Goal: Information Seeking & Learning: Check status

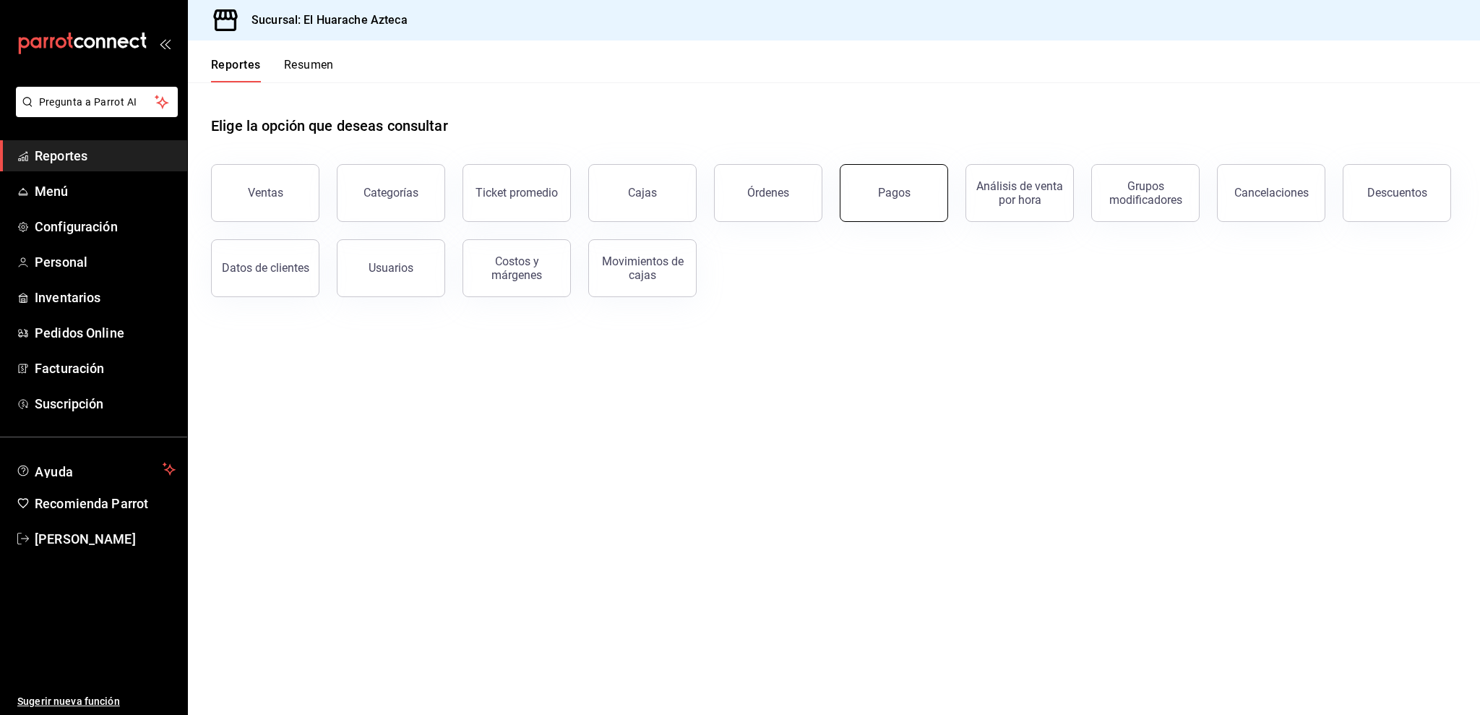
click at [886, 200] on button "Pagos" at bounding box center [894, 193] width 108 height 58
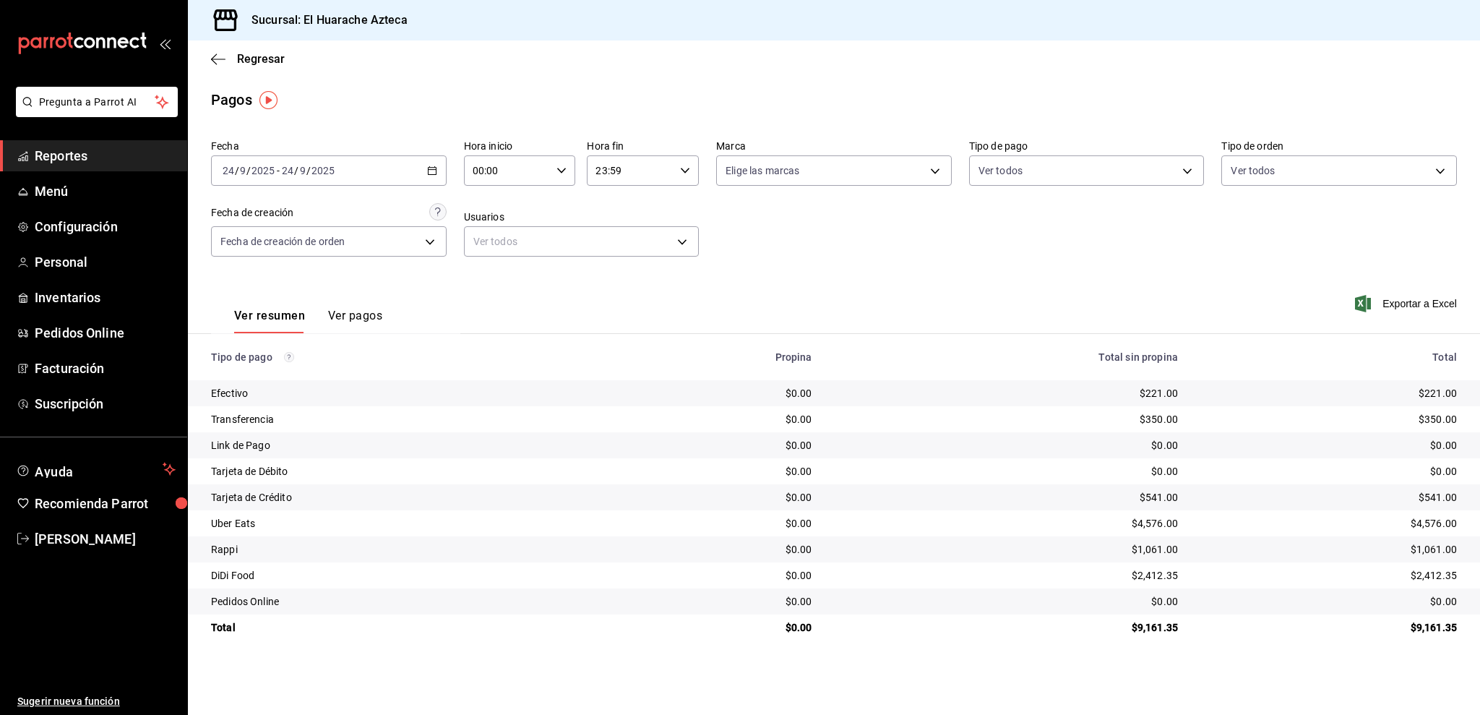
click at [129, 148] on span "Reportes" at bounding box center [105, 156] width 141 height 20
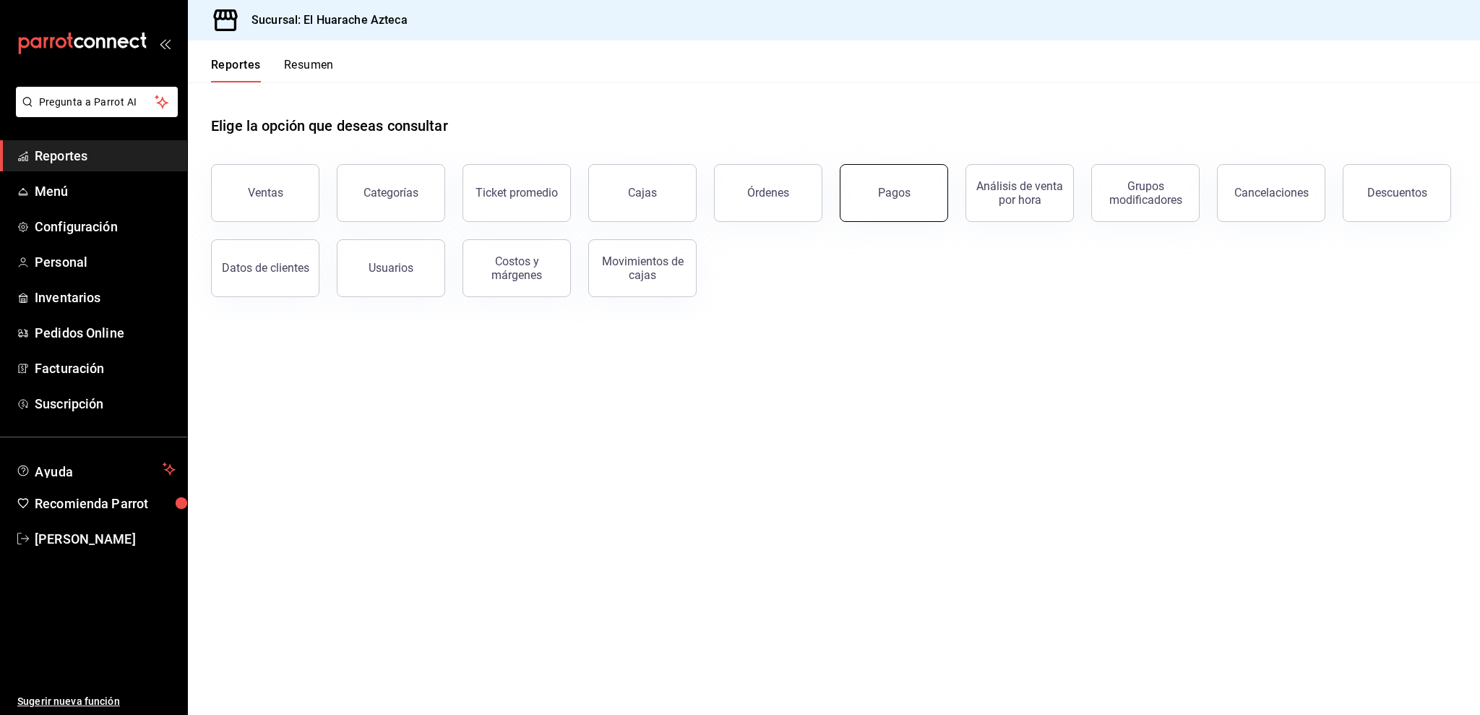
click at [918, 213] on button "Pagos" at bounding box center [894, 193] width 108 height 58
